Goal: Task Accomplishment & Management: Complete application form

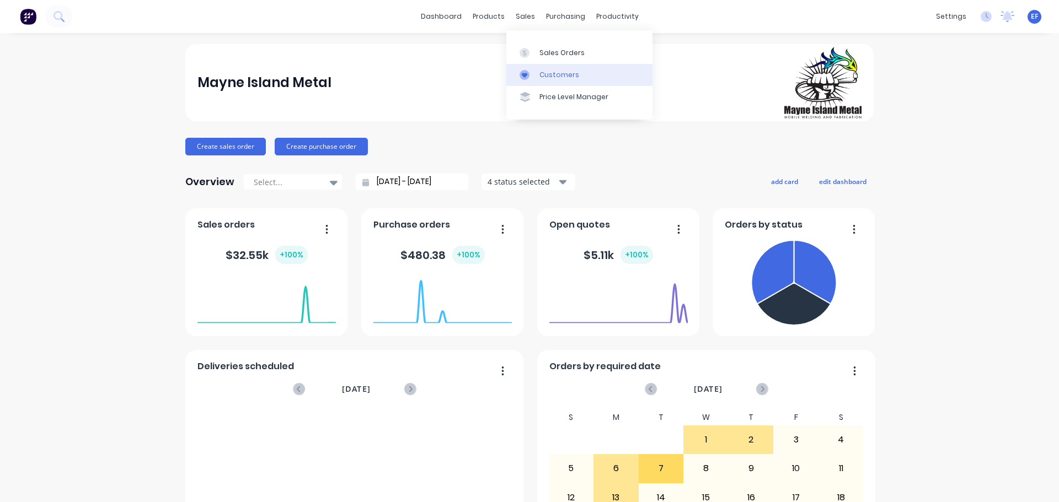
click at [541, 72] on div "Customers" at bounding box center [559, 75] width 40 height 10
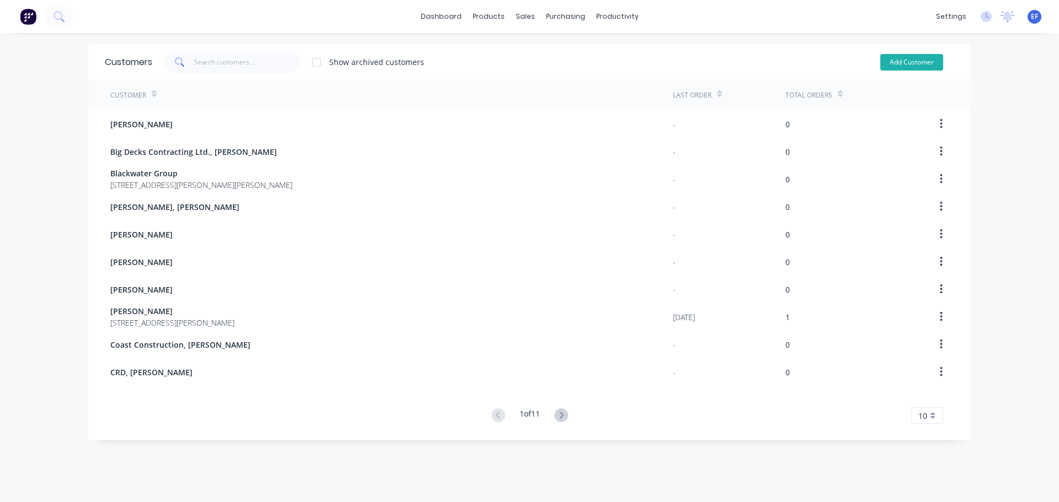
click at [894, 62] on button "Add Customer" at bounding box center [911, 62] width 63 height 17
select select "CA"
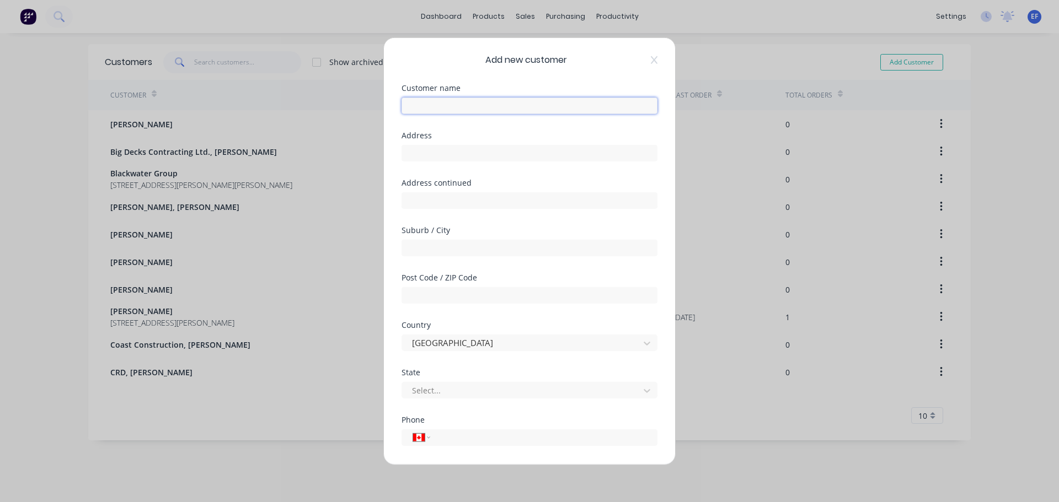
click at [417, 104] on input "text" at bounding box center [529, 105] width 256 height 17
paste input "[PERSON_NAME] and [PERSON_NAME]"
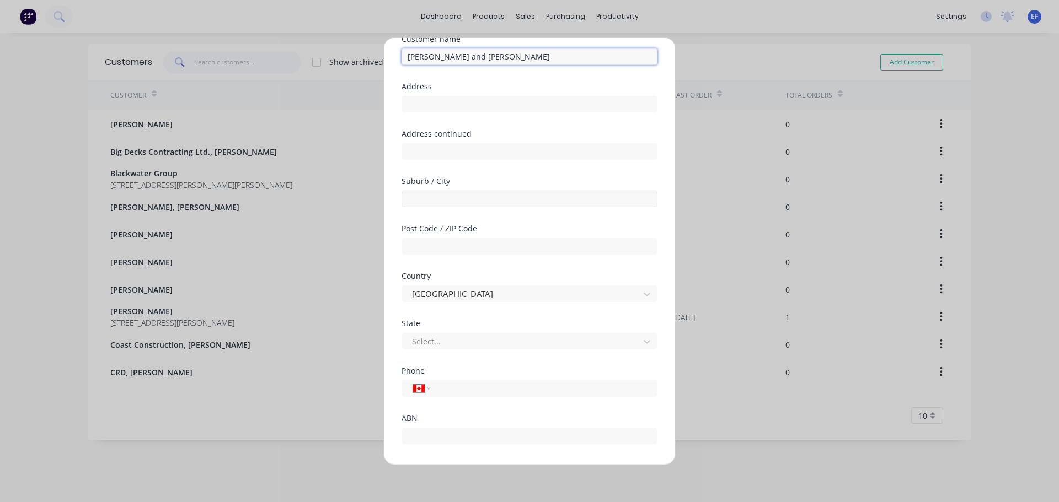
scroll to position [97, 0]
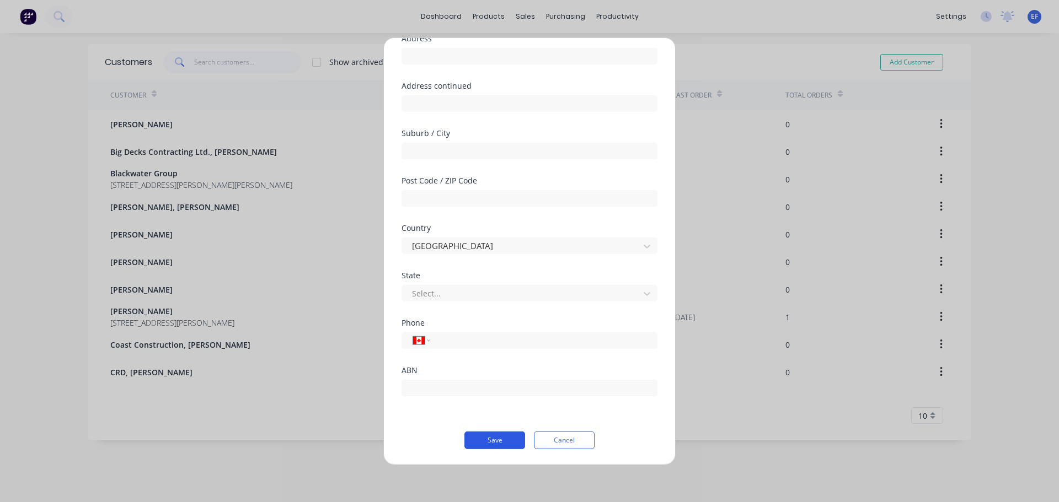
type input "[PERSON_NAME] and [PERSON_NAME]"
click at [494, 442] on button "Save" at bounding box center [494, 440] width 61 height 18
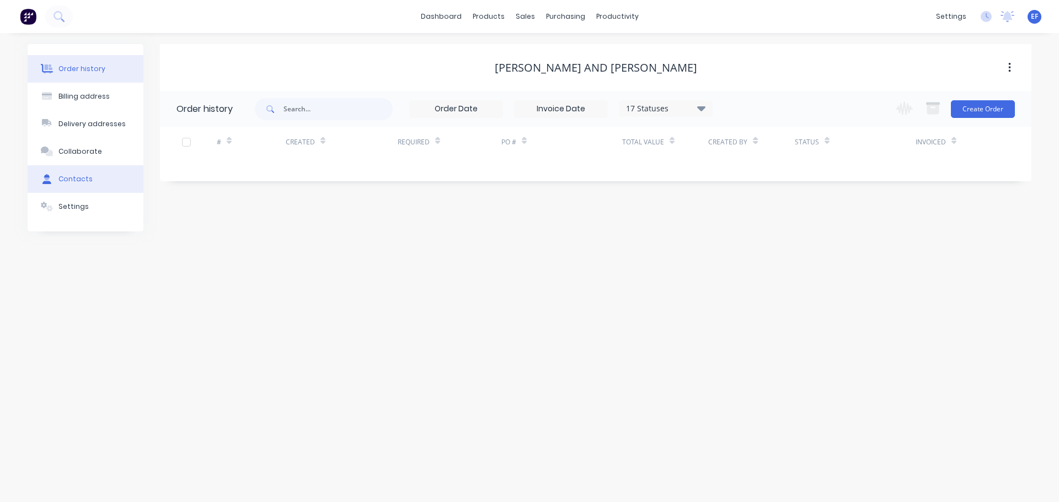
click at [51, 181] on div at bounding box center [47, 179] width 17 height 10
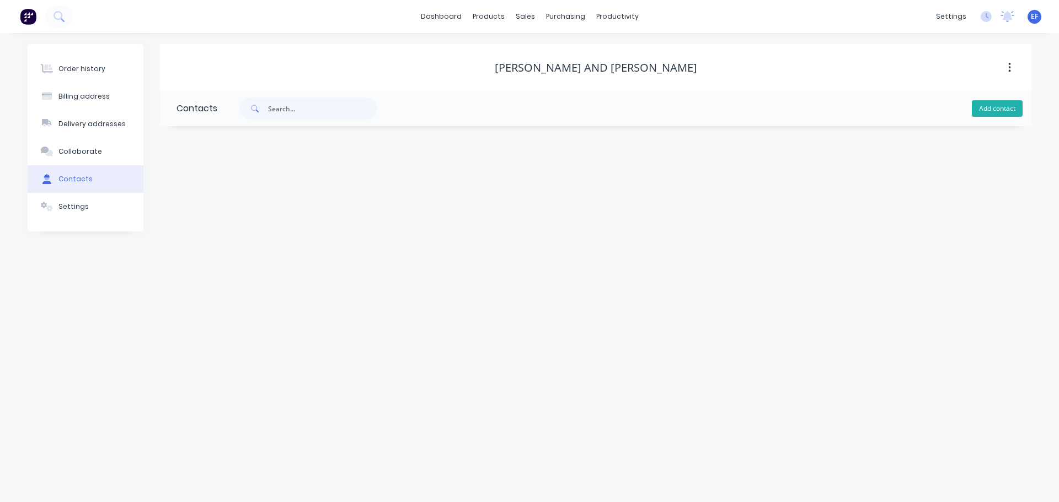
click at [983, 110] on button "Add contact" at bounding box center [997, 108] width 51 height 17
select select "CA"
click at [288, 191] on input "text" at bounding box center [266, 189] width 180 height 17
paste input "[PERSON_NAME] and [PERSON_NAME]"
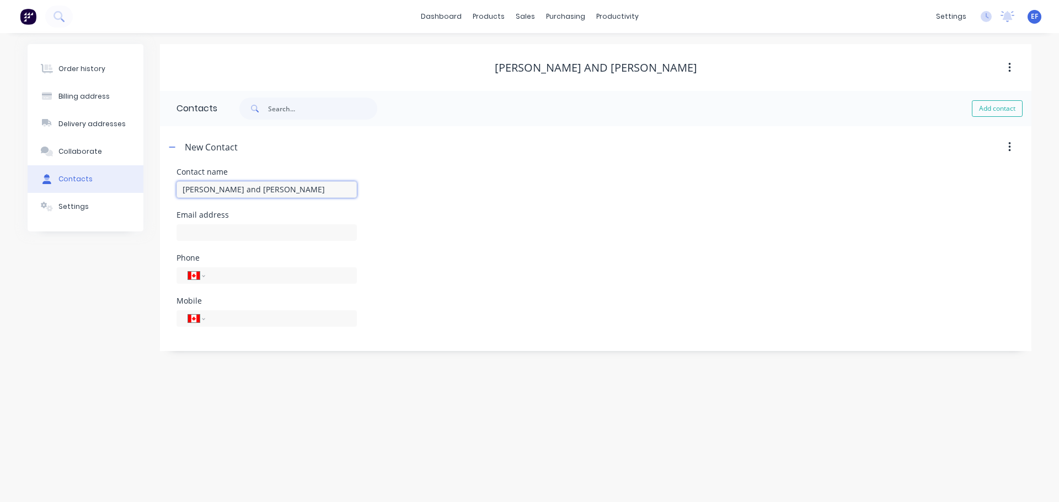
type input "[PERSON_NAME] and [PERSON_NAME]"
select select "CA"
click at [218, 235] on input "text" at bounding box center [266, 232] width 180 height 17
paste input "[EMAIL_ADDRESS][DOMAIN_NAME]"
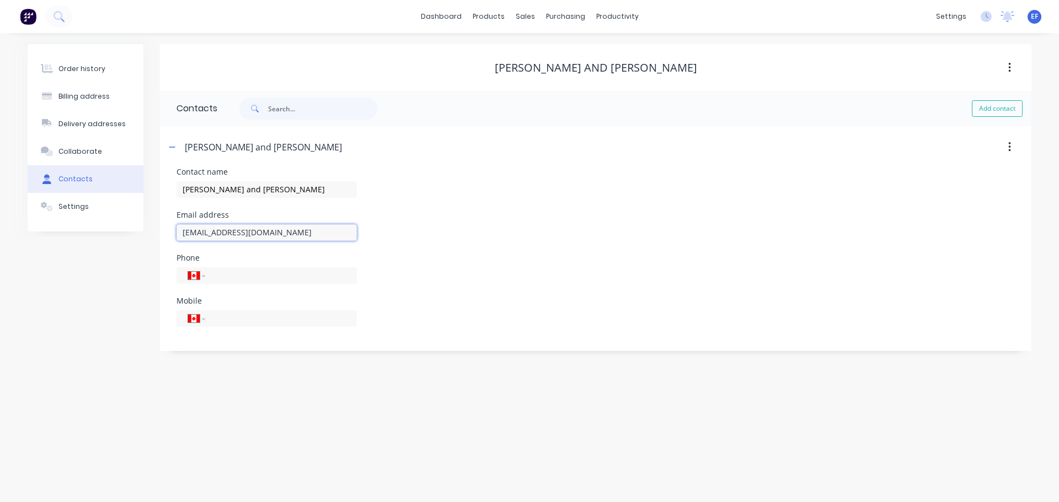
type input "[EMAIL_ADDRESS][DOMAIN_NAME]"
click at [595, 170] on div "Contact name [PERSON_NAME] and [PERSON_NAME]" at bounding box center [595, 189] width 838 height 43
click at [547, 79] on div "Customers" at bounding box center [563, 75] width 40 height 10
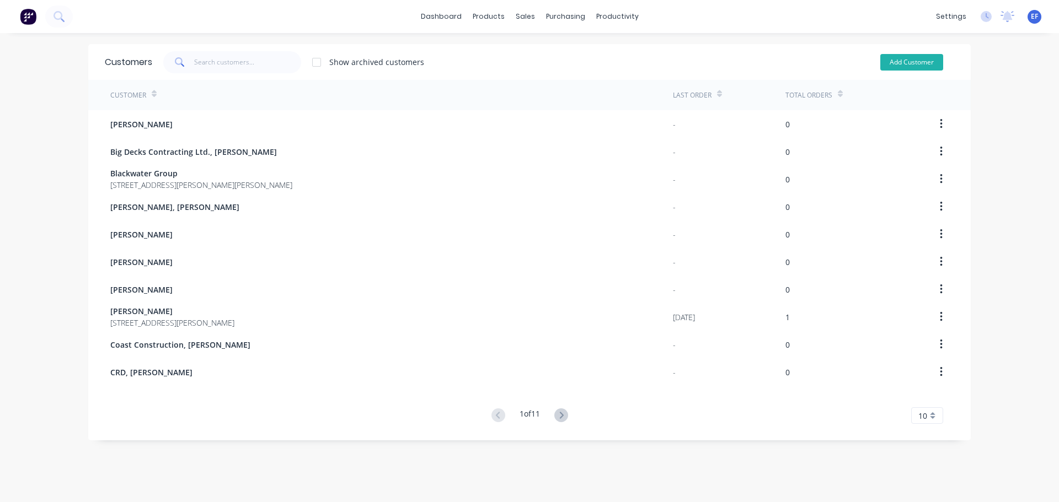
click at [899, 57] on button "Add Customer" at bounding box center [911, 62] width 63 height 17
select select "CA"
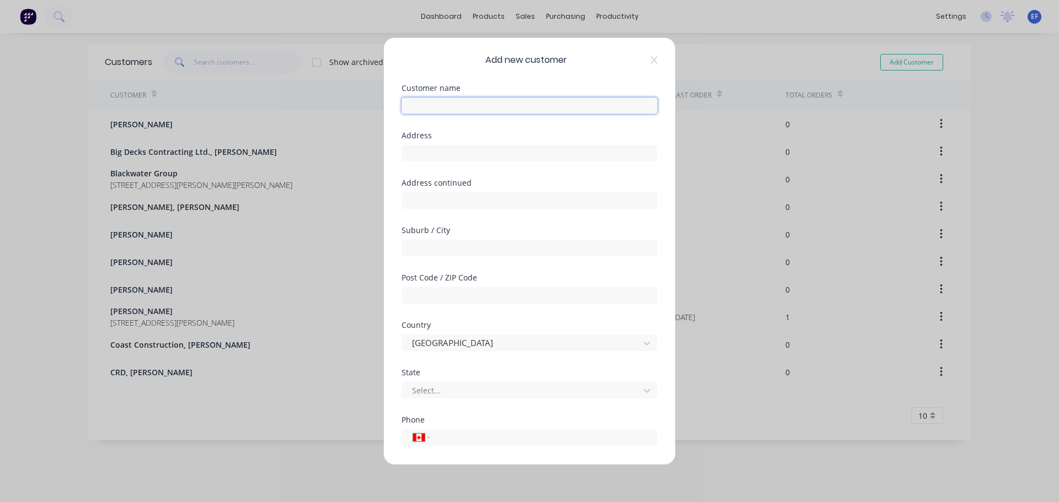
click at [429, 111] on input "text" at bounding box center [529, 105] width 256 height 17
paste input "[PERSON_NAME], [PERSON_NAME]"
type input "[PERSON_NAME], [PERSON_NAME]"
click at [443, 153] on input "text" at bounding box center [529, 152] width 256 height 17
paste input ""[PERSON_NAME] ""
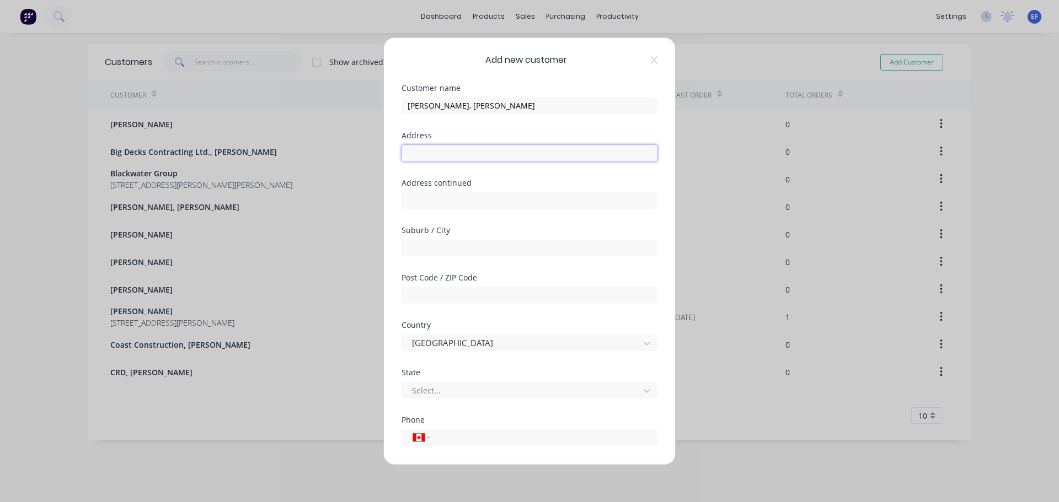
type input ""[PERSON_NAME] ""
drag, startPoint x: 493, startPoint y: 153, endPoint x: 263, endPoint y: 163, distance: 230.7
click at [263, 163] on div "Add new customer Customer name [PERSON_NAME], [PERSON_NAME] Address "[PERSON_NA…" at bounding box center [529, 251] width 1059 height 502
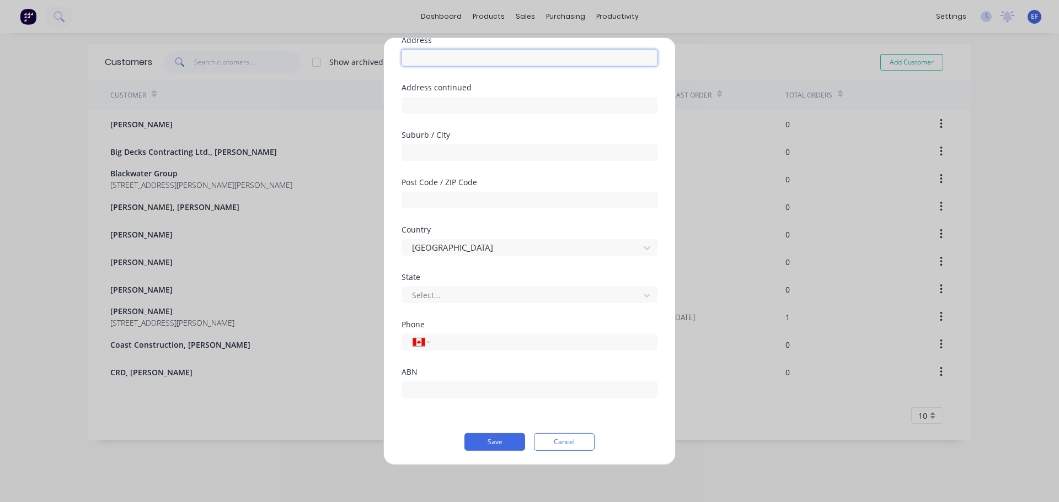
scroll to position [97, 0]
click at [497, 442] on button "Save" at bounding box center [494, 440] width 61 height 18
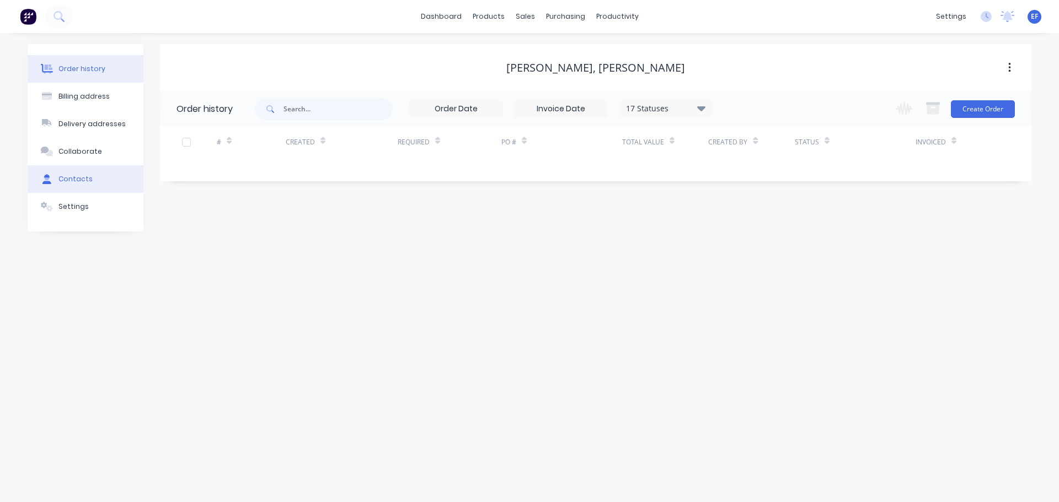
click at [101, 183] on button "Contacts" at bounding box center [86, 179] width 116 height 28
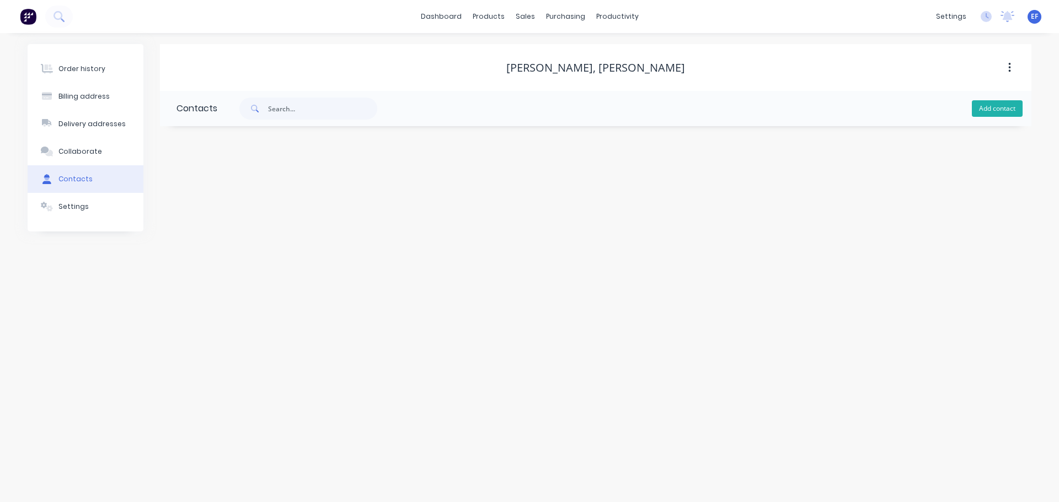
click at [1006, 110] on button "Add contact" at bounding box center [997, 108] width 51 height 17
select select "CA"
drag, startPoint x: 591, startPoint y: 67, endPoint x: 491, endPoint y: 64, distance: 99.3
click at [491, 64] on div "[PERSON_NAME], [PERSON_NAME]" at bounding box center [595, 67] width 871 height 13
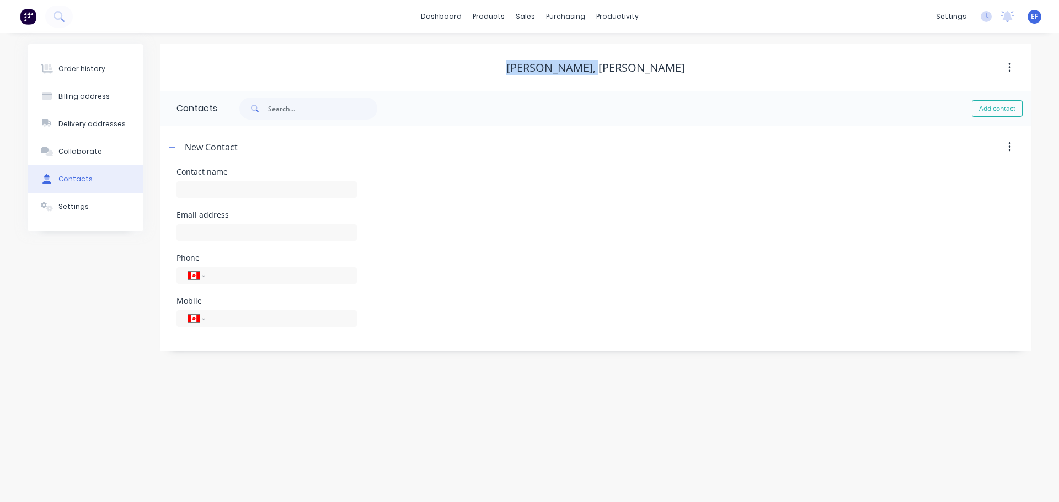
copy div "[PERSON_NAME]"
click at [267, 191] on input "text" at bounding box center [266, 189] width 180 height 17
paste input "[PERSON_NAME]"
type input "[PERSON_NAME]"
select select "CA"
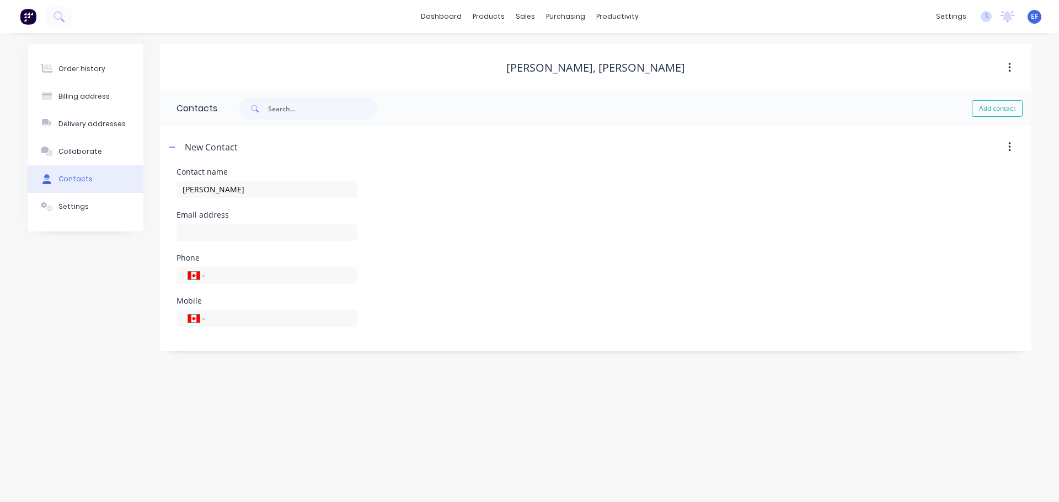
select select "CA"
click at [226, 228] on input "text" at bounding box center [266, 232] width 180 height 17
paste input "[PERSON_NAME][EMAIL_ADDRESS][PERSON_NAME][DOMAIN_NAME]"
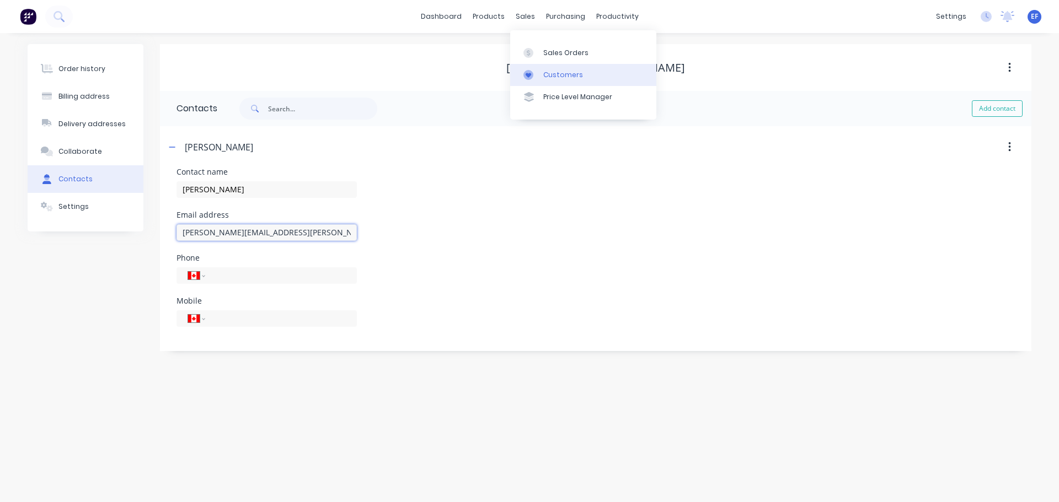
type input "[PERSON_NAME][EMAIL_ADDRESS][PERSON_NAME][DOMAIN_NAME]"
click at [542, 76] on link "Customers" at bounding box center [583, 75] width 146 height 22
